Goal: Find specific page/section: Find specific page/section

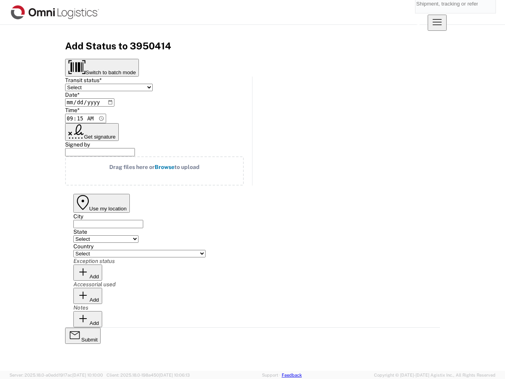
click at [416, 12] on input "search" at bounding box center [450, 3] width 68 height 19
click at [428, 12] on icon at bounding box center [418, 18] width 19 height 19
